Goal: Task Accomplishment & Management: Manage account settings

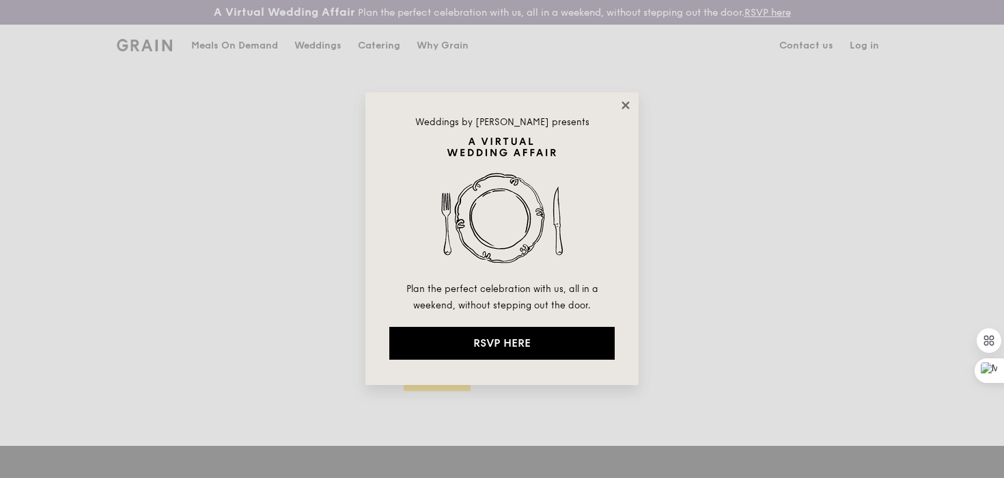
type input "[PERSON_NAME][EMAIL_ADDRESS][DOMAIN_NAME]"
click at [624, 102] on icon at bounding box center [626, 105] width 8 height 8
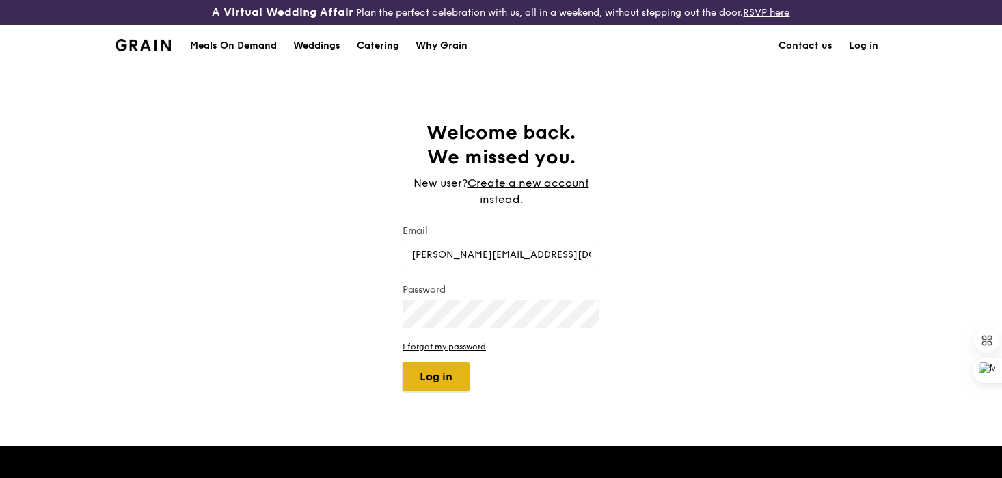
click at [439, 370] on button "Log in" at bounding box center [435, 376] width 67 height 29
select select "100"
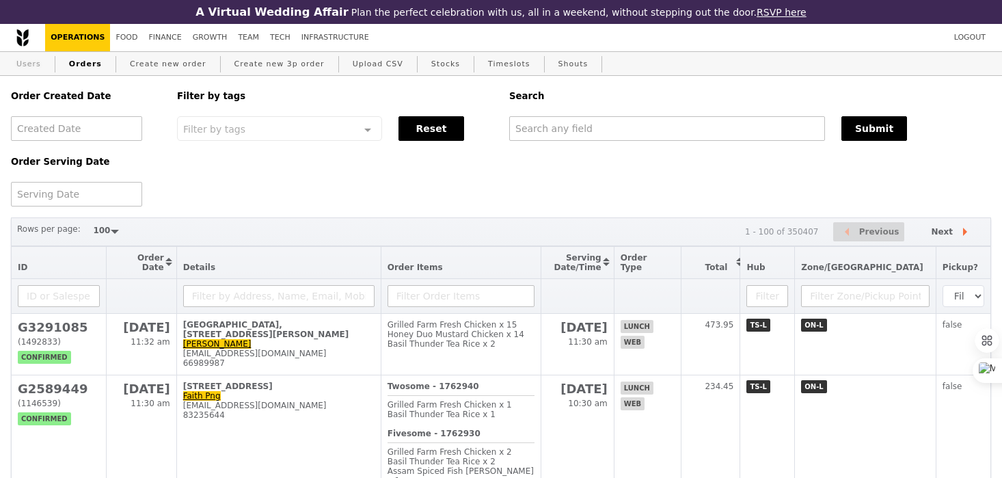
click at [27, 56] on link "Users" at bounding box center [29, 64] width 36 height 25
